Goal: Task Accomplishment & Management: Manage account settings

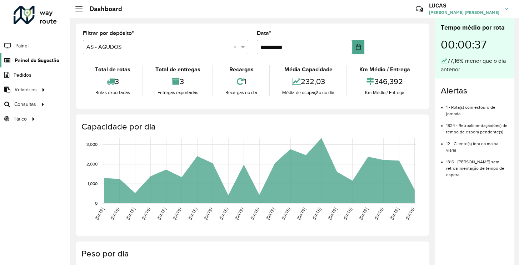
click at [46, 62] on span "Painel de Sugestão" at bounding box center [37, 60] width 45 height 7
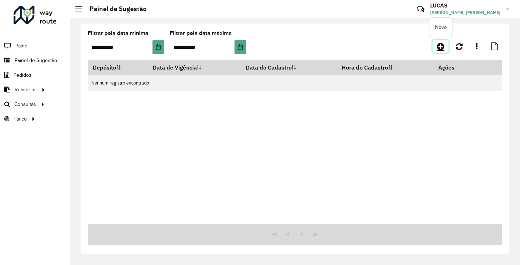
click at [443, 46] on icon at bounding box center [440, 46] width 7 height 9
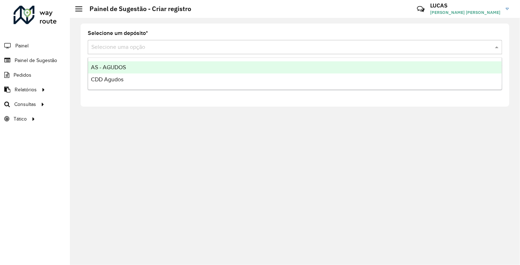
click at [223, 42] on div "Selecione uma opção" at bounding box center [295, 47] width 415 height 14
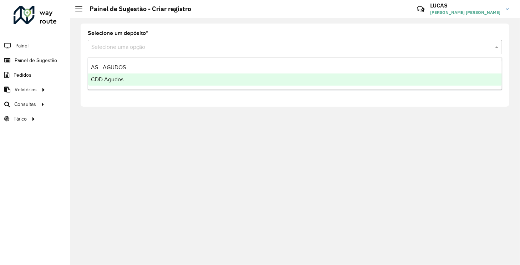
click at [121, 81] on span "CDD Agudos" at bounding box center [107, 79] width 32 height 6
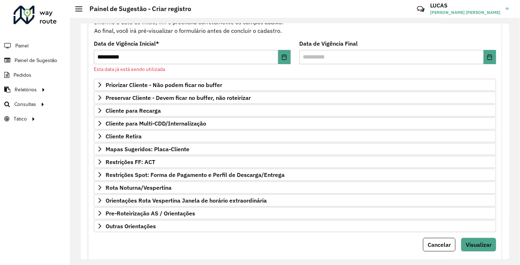
scroll to position [94, 0]
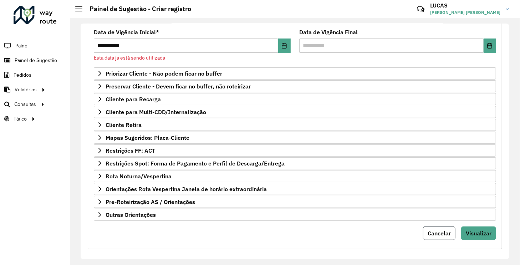
click at [433, 227] on button "Cancelar" at bounding box center [439, 234] width 32 height 14
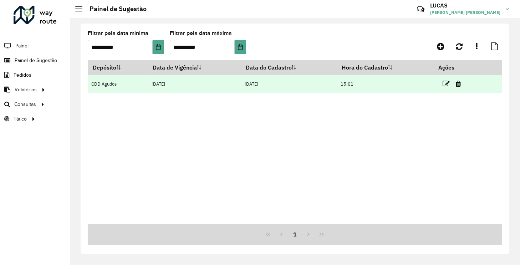
click at [177, 78] on td "[DATE]" at bounding box center [194, 84] width 93 height 18
click at [228, 89] on td "[DATE]" at bounding box center [194, 84] width 93 height 18
click at [446, 86] on icon at bounding box center [446, 83] width 7 height 7
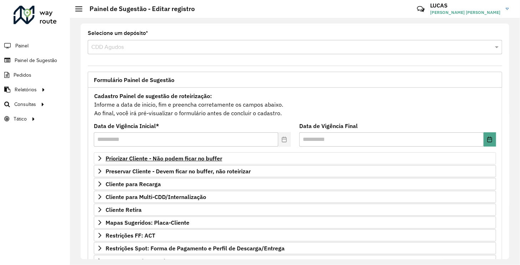
scroll to position [88, 0]
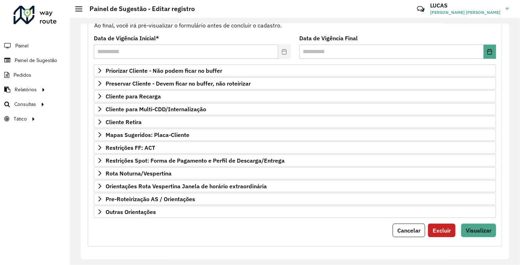
click at [437, 227] on span "Excluir" at bounding box center [442, 230] width 18 height 7
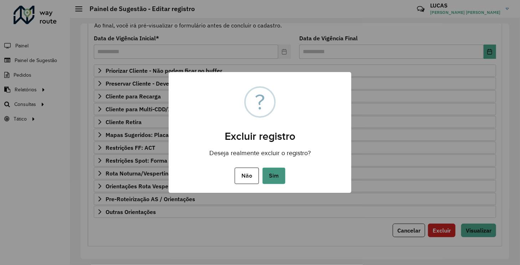
click at [279, 172] on button "Sim" at bounding box center [274, 176] width 23 height 16
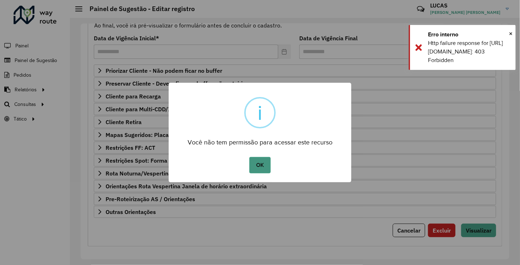
click at [252, 169] on button "OK" at bounding box center [259, 165] width 21 height 16
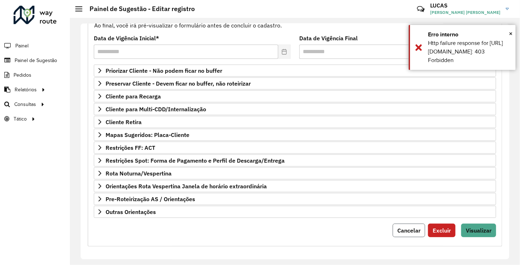
click at [421, 227] on button "Cancelar" at bounding box center [409, 231] width 32 height 14
